Goal: Transaction & Acquisition: Purchase product/service

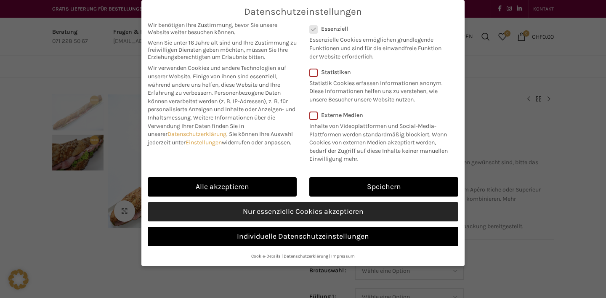
click at [231, 206] on link "Nur essenzielle Cookies akzeptieren" at bounding box center [303, 211] width 311 height 19
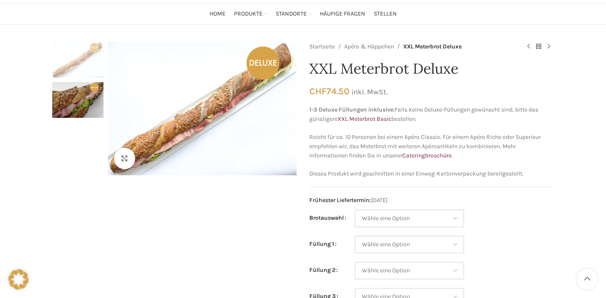
scroll to position [58, 0]
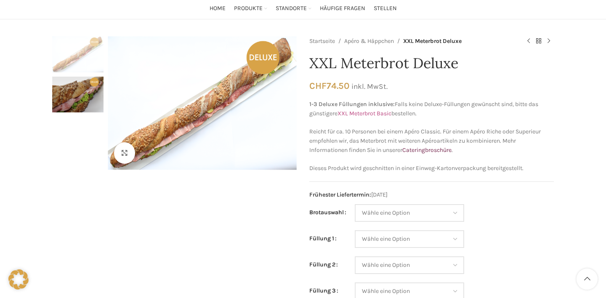
click at [382, 113] on link "XXL Meterbrot Basic" at bounding box center [364, 113] width 54 height 7
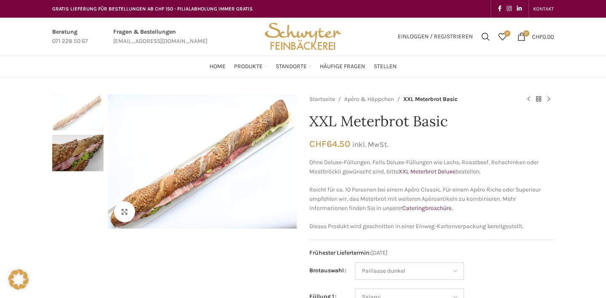
select select "Paillasse dunkel"
select select "Salami"
select select "Schinken"
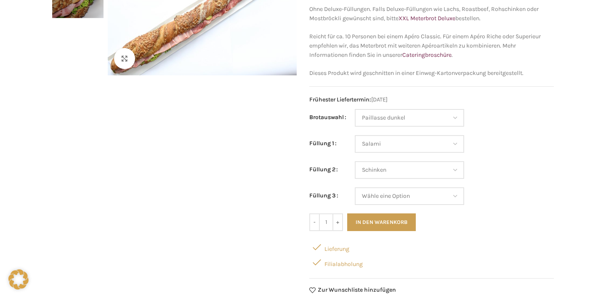
scroll to position [153, 0]
select select "Keine 3. Füllung"
select select "Paillasse dunkel"
select select "Salami"
select select "Schinken"
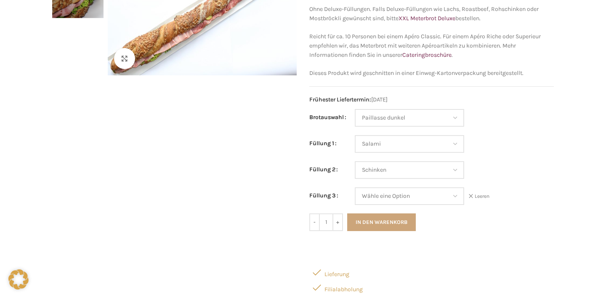
click at [376, 217] on button "In den Warenkorb" at bounding box center [381, 222] width 69 height 18
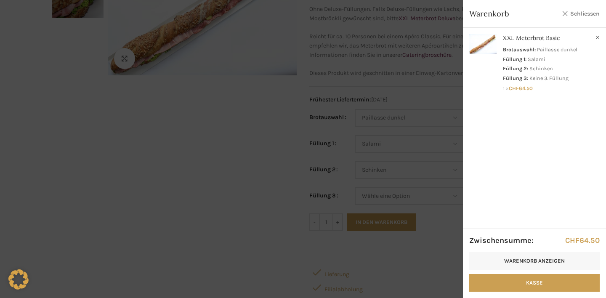
click at [579, 11] on link "Schliessen" at bounding box center [581, 13] width 38 height 11
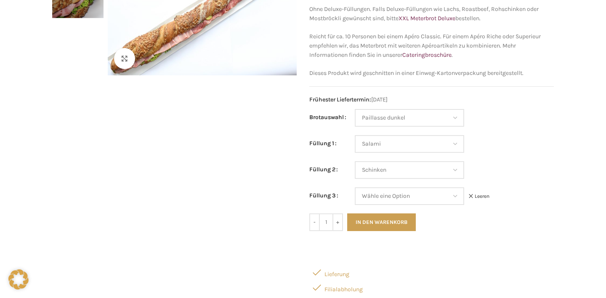
click at [481, 194] on link "Leeren" at bounding box center [478, 196] width 21 height 7
select select
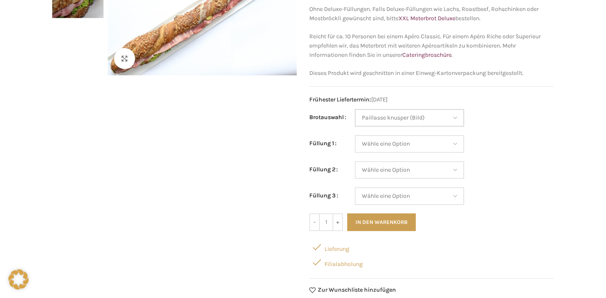
select select "Paillasse knusper (Bild)"
select select "Brie"
select select "Paillasse knusper (Bild)"
select select "Brie"
select select "Tomaten-Mozzarella"
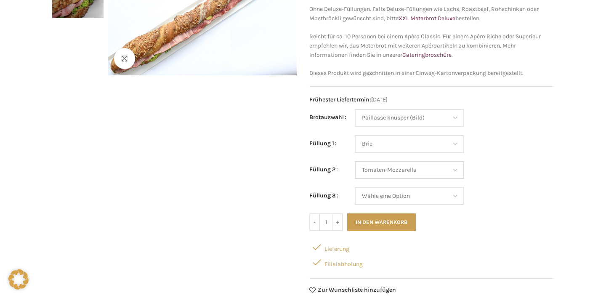
select select "Paillasse knusper (Bild)"
select select "Brie"
select select "Tomaten-Mozzarella"
select select "Kräuterquark"
select select "Paillasse knusper (Bild)"
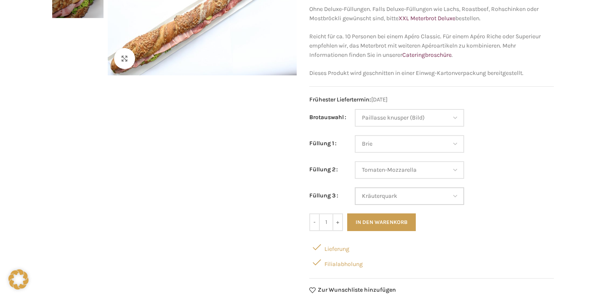
select select "Brie"
select select "Tomaten-Mozzarella"
select select "Kräuterquark"
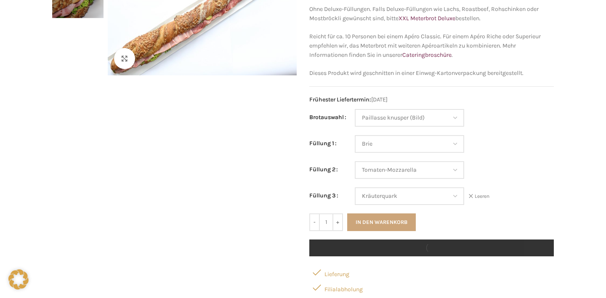
click at [381, 227] on button "In den Warenkorb" at bounding box center [381, 222] width 69 height 18
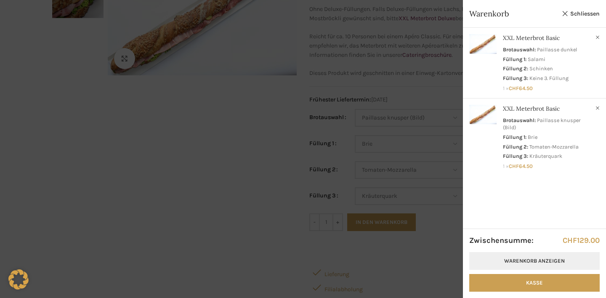
click at [529, 260] on link "Warenkorb anzeigen" at bounding box center [534, 261] width 130 height 18
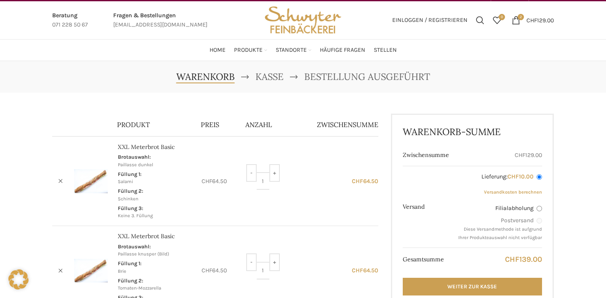
scroll to position [39, 0]
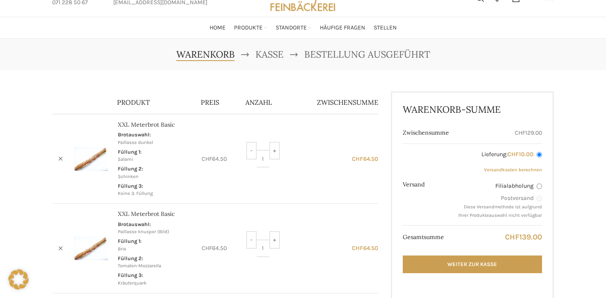
click at [530, 185] on label "Filialabholung" at bounding box center [500, 186] width 84 height 8
click at [537, 185] on input "Filialabholung" at bounding box center [539, 185] width 5 height 5
radio input "true"
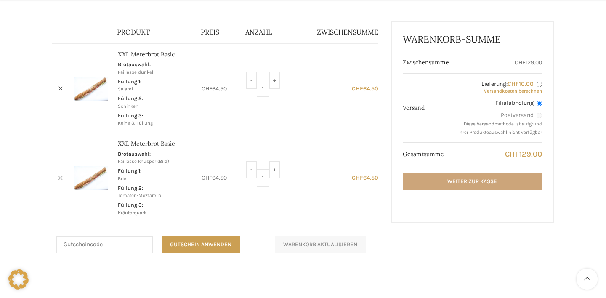
scroll to position [112, 0]
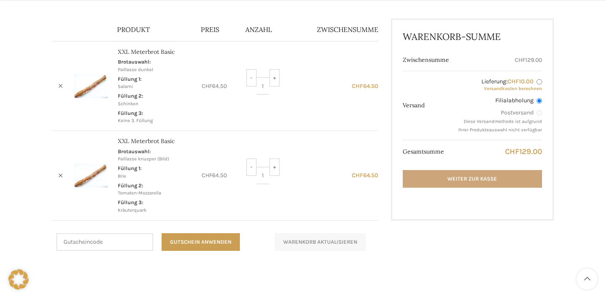
click at [478, 181] on link "Weiter zur Kasse" at bounding box center [472, 179] width 139 height 18
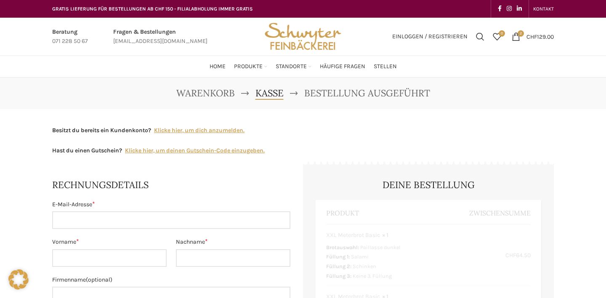
select select "SG"
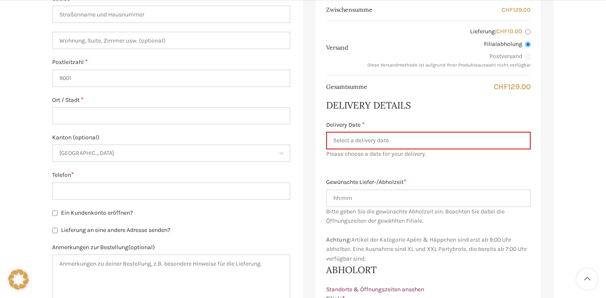
scroll to position [353, 0]
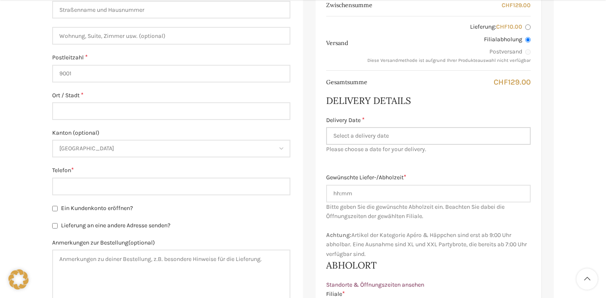
click at [363, 130] on input "Delivery Date *" at bounding box center [428, 136] width 205 height 18
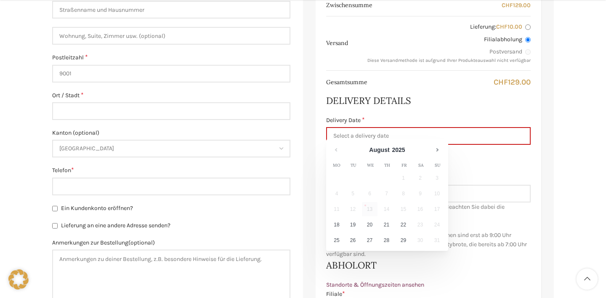
click at [420, 209] on td "16" at bounding box center [420, 210] width 17 height 16
click at [555, 186] on main "Besitzt du bereits ein Kundenkonto? Klicke hier, um dich anzumelden. Wenn du sc…" at bounding box center [303, 174] width 514 height 836
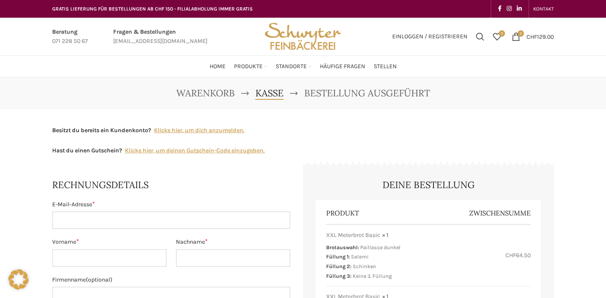
scroll to position [0, 0]
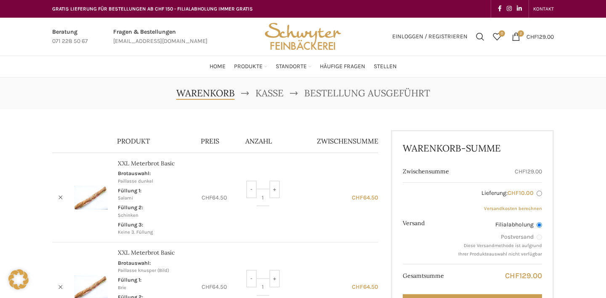
scroll to position [112, 0]
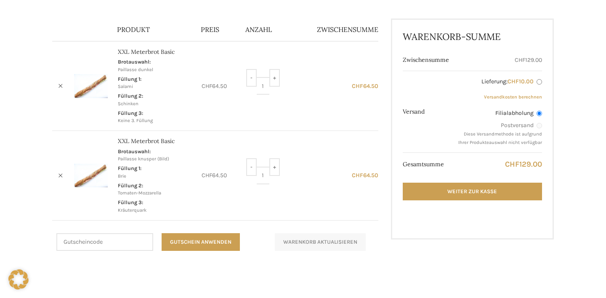
click at [539, 82] on input "Lieferung: CHF 10.00" at bounding box center [539, 81] width 5 height 5
radio input "true"
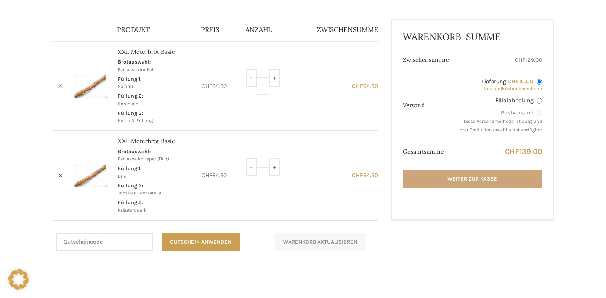
click at [482, 173] on link "Weiter zur Kasse" at bounding box center [472, 179] width 139 height 18
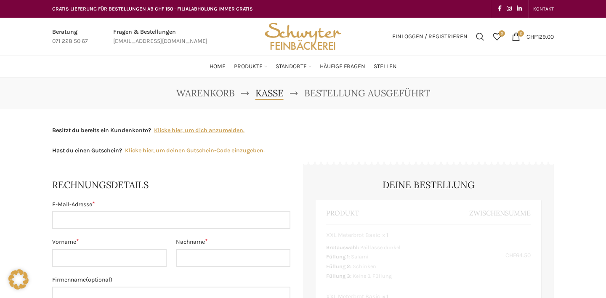
select select "SG"
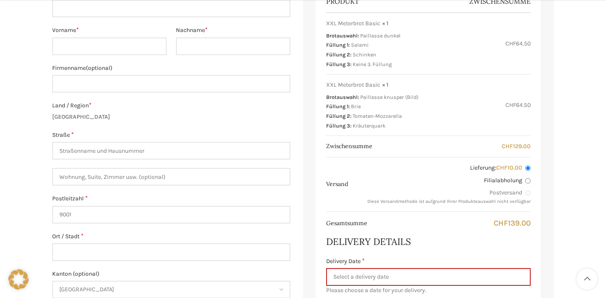
scroll to position [218, 0]
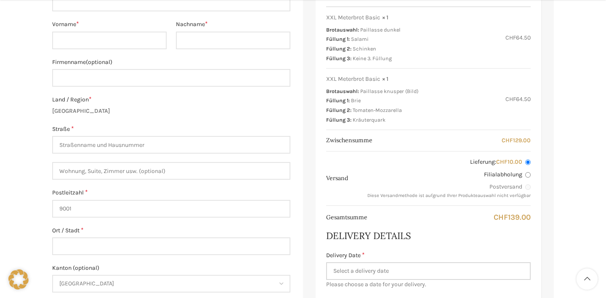
click at [358, 269] on input "Delivery Date *" at bounding box center [428, 271] width 205 height 18
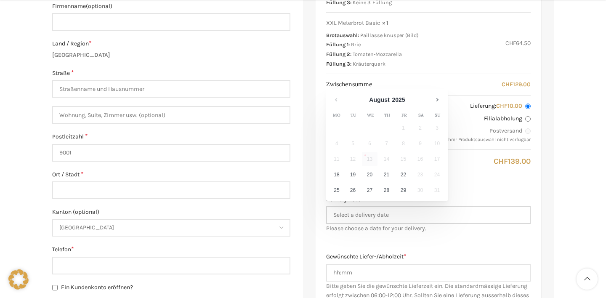
scroll to position [279, 0]
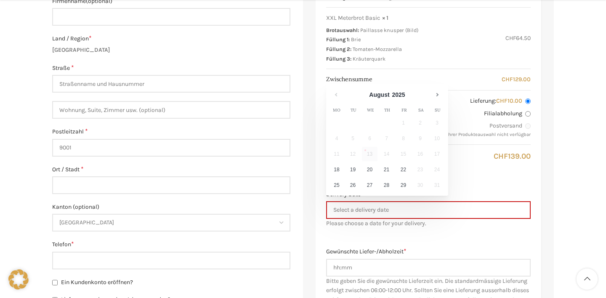
click at [430, 239] on div "Produkt Zwischensumme XXL Meterbrot Basic × 1 Brotauswahl: Paillasse dunkel Fül…" at bounding box center [429, 137] width 226 height 433
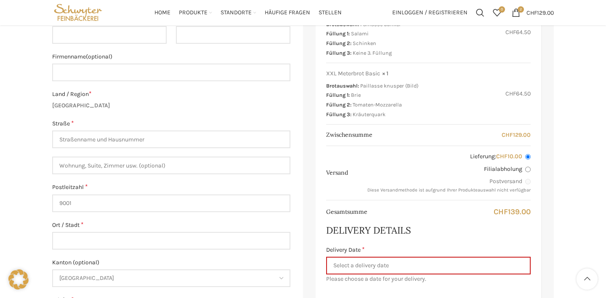
scroll to position [157, 0]
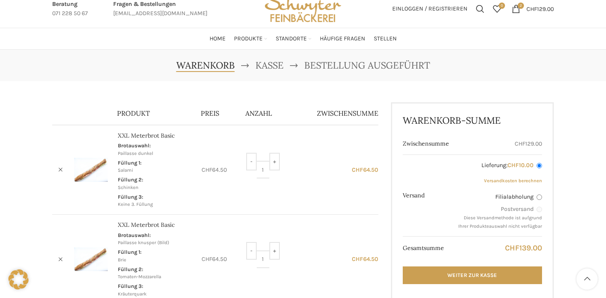
scroll to position [6, 0]
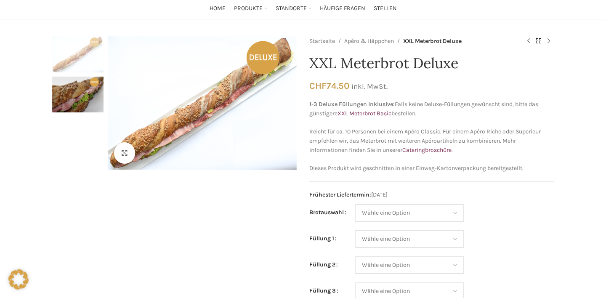
scroll to position [58, 0]
